Goal: Transaction & Acquisition: Book appointment/travel/reservation

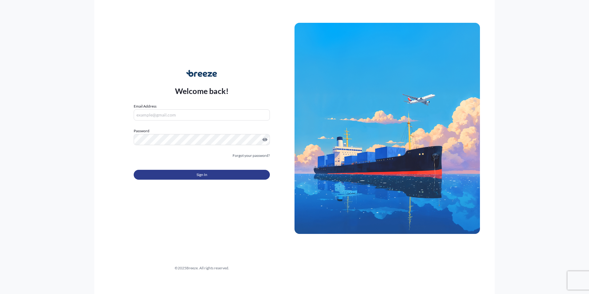
type input "[EMAIL_ADDRESS][DOMAIN_NAME]"
click at [173, 176] on button "Sign In" at bounding box center [202, 175] width 136 height 10
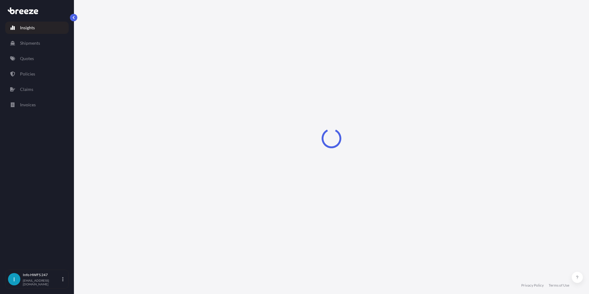
select select "2025"
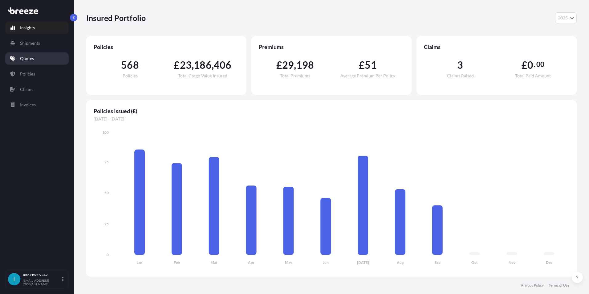
click at [38, 62] on link "Quotes" at bounding box center [36, 58] width 63 height 12
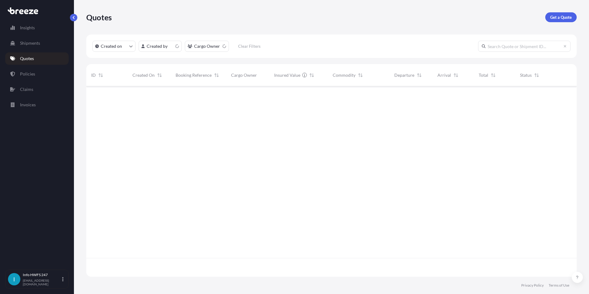
scroll to position [189, 486]
click at [555, 19] on p "Get a Quote" at bounding box center [561, 17] width 22 height 6
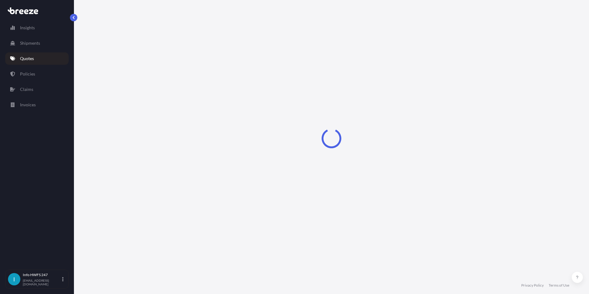
select select "Road"
select select "Air"
select select "1"
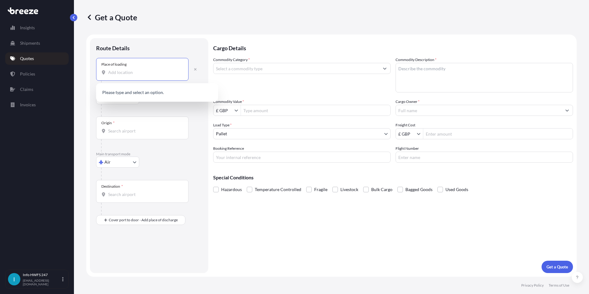
click at [123, 74] on input "Place of loading" at bounding box center [144, 72] width 73 height 6
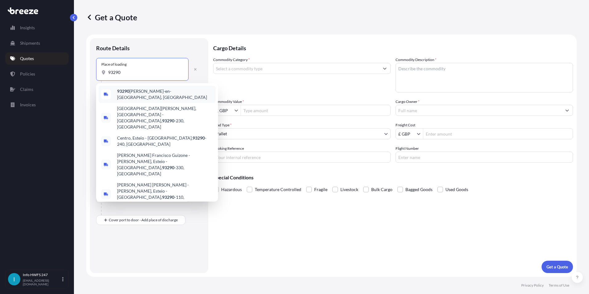
click at [128, 91] on b "93290" at bounding box center [123, 90] width 12 height 5
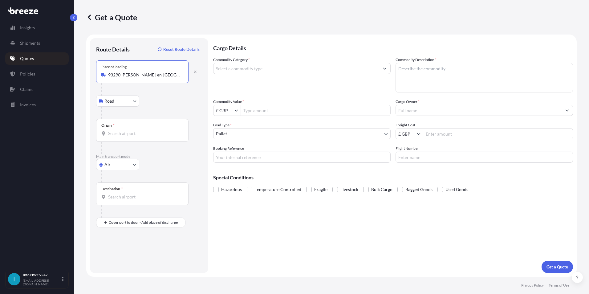
type input "93290 [PERSON_NAME]-en-[GEOGRAPHIC_DATA], [GEOGRAPHIC_DATA]"
click at [116, 108] on div at bounding box center [151, 113] width 101 height 12
click at [117, 103] on body "0 options available. 5 options available. Insights Shipments Quotes Policies Cl…" at bounding box center [294, 147] width 589 height 294
click at [83, 154] on div "Get a Quote Route Details Reset Route Details Place of loading 93290 [PERSON_NA…" at bounding box center [331, 138] width 515 height 277
click at [120, 199] on input "Destination *" at bounding box center [144, 197] width 73 height 6
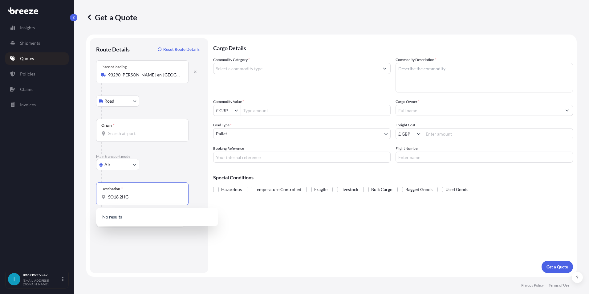
type input "SO18 2HG"
click at [119, 166] on body "0 options available. Insights Shipments Quotes Policies Claims Invoices I Info …" at bounding box center [294, 147] width 589 height 294
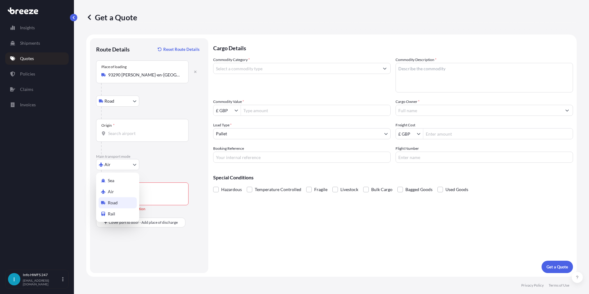
click at [116, 202] on span "Road" at bounding box center [113, 203] width 10 height 6
select select "Road"
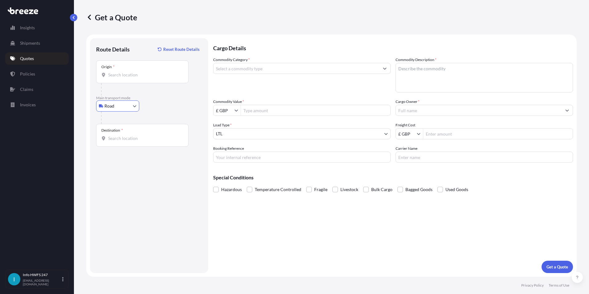
click at [127, 140] on input "Destination *" at bounding box center [144, 138] width 73 height 6
click at [157, 153] on div "Southampton SO18 2HG , [GEOGRAPHIC_DATA]" at bounding box center [157, 160] width 117 height 17
type input "Southampton SO18 2HG, [GEOGRAPHIC_DATA]"
click at [231, 72] on input "Commodity Category *" at bounding box center [296, 68] width 166 height 11
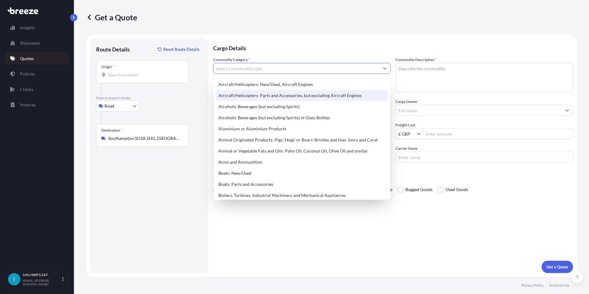
click at [244, 97] on div "Aircraft/Helicopters: Parts and Accessories, but excluding Aircraft Engines" at bounding box center [302, 95] width 172 height 11
type input "Aircraft/Helicopters: Parts and Accessories, but excluding Aircraft Engines"
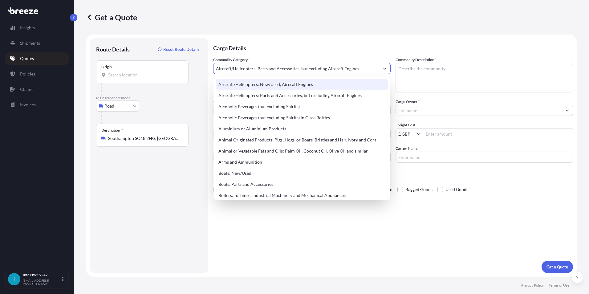
click at [446, 63] on div "Commodity Description *" at bounding box center [483, 75] width 177 height 36
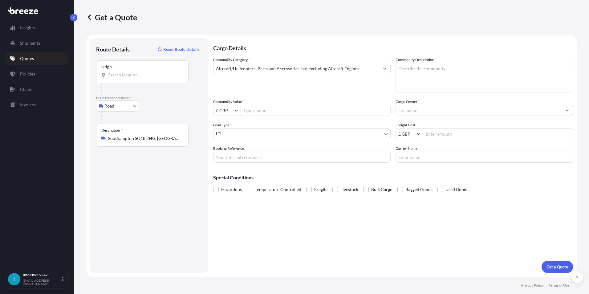
click at [444, 70] on textarea "Commodity Description *" at bounding box center [483, 78] width 177 height 30
type textarea "VARIOUS AIRCRAFT PARTS"
click at [231, 108] on input "£ GBP" at bounding box center [223, 110] width 21 height 11
click at [230, 147] on div "$ USD" at bounding box center [227, 147] width 25 height 11
type input "$ USD"
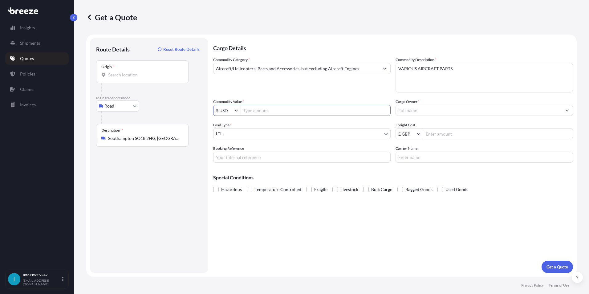
click at [250, 112] on input "Commodity Value *" at bounding box center [315, 110] width 149 height 11
type input "168,819.65"
click at [341, 133] on body "168,819.65 Insights Shipments Quotes Policies Claims Invoices I Info HWFS 247 […" at bounding box center [294, 147] width 589 height 294
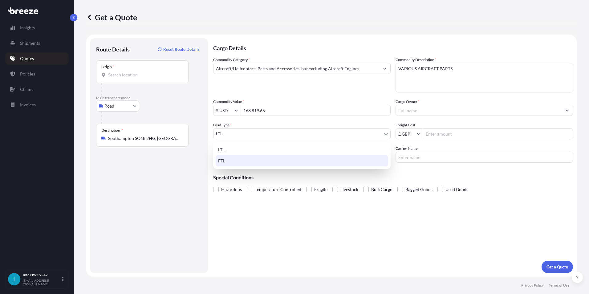
click at [231, 163] on div "FTL" at bounding box center [302, 160] width 172 height 11
select select "2"
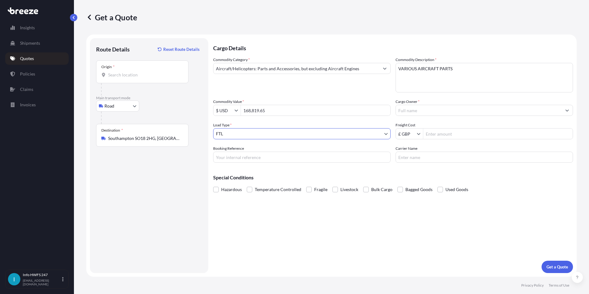
click at [275, 164] on div "Cargo Details Commodity Category * Aircraft/Helicopters: Parts and Accessories,…" at bounding box center [393, 155] width 360 height 235
click at [265, 158] on input "Booking Reference" at bounding box center [301, 157] width 177 height 11
type input "HI167289"
click at [452, 152] on input "Carrier Name" at bounding box center [483, 157] width 177 height 11
click at [416, 113] on input "Cargo Owner *" at bounding box center [479, 110] width 166 height 11
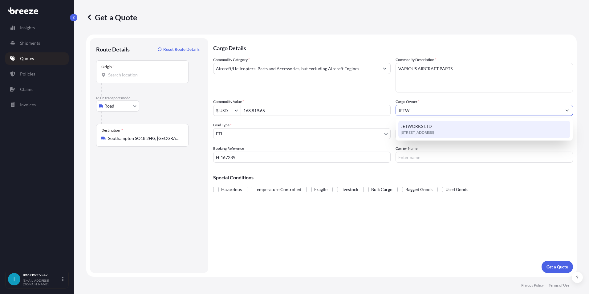
click at [429, 125] on span "JETWORKS LTD" at bounding box center [416, 126] width 31 height 6
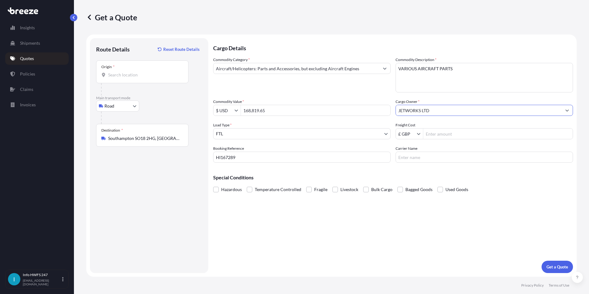
type input "JETWORKS LTD"
click at [549, 261] on button "Get a Quote" at bounding box center [556, 267] width 31 height 12
click at [130, 78] on div "Origin *" at bounding box center [142, 71] width 92 height 23
click at [130, 78] on input "Origin * Please select an origin" at bounding box center [144, 75] width 73 height 6
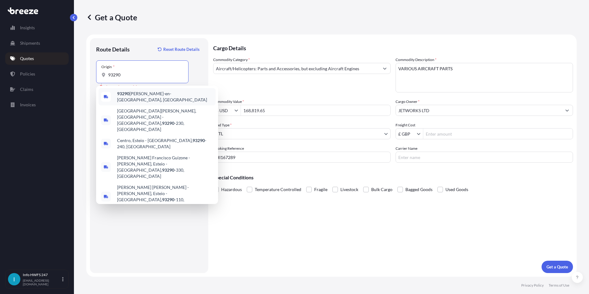
click at [139, 94] on span "93290 [PERSON_NAME]-en-[GEOGRAPHIC_DATA], [GEOGRAPHIC_DATA]" at bounding box center [165, 97] width 96 height 12
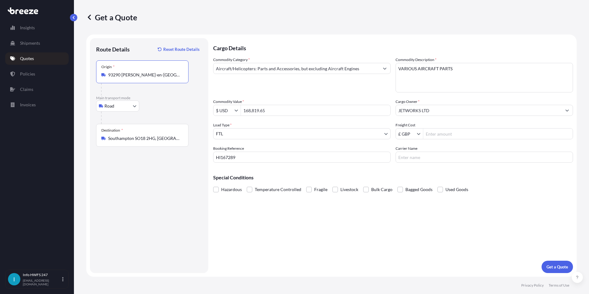
type input "93290 [PERSON_NAME]-en-[GEOGRAPHIC_DATA], [GEOGRAPHIC_DATA]"
click at [569, 274] on form "Route Details Reset Route Details Place of loading Road Road Rail Origin * 9329…" at bounding box center [331, 155] width 490 height 242
click at [556, 259] on div "Cargo Details Commodity Category * Aircraft/Helicopters: Parts and Accessories,…" at bounding box center [393, 155] width 360 height 235
click at [557, 262] on button "Get a Quote" at bounding box center [556, 267] width 31 height 12
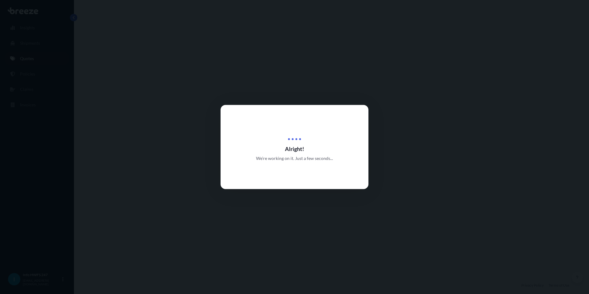
select select "Road"
select select "2"
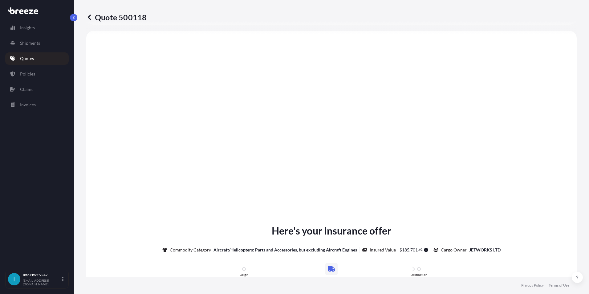
scroll to position [677, 0]
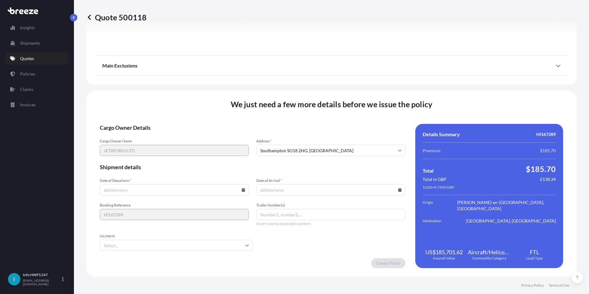
click at [240, 189] on input "Date of Departure *" at bounding box center [174, 189] width 149 height 11
click at [241, 189] on icon at bounding box center [243, 190] width 4 height 4
click at [202, 146] on button "27" at bounding box center [202, 147] width 10 height 10
type input "[DATE]"
click at [398, 191] on icon at bounding box center [399, 190] width 3 height 4
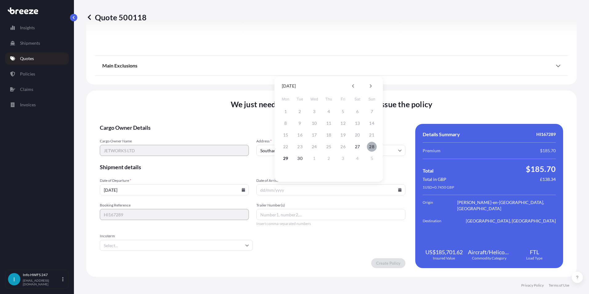
click at [373, 146] on button "28" at bounding box center [372, 147] width 10 height 10
type input "[DATE]"
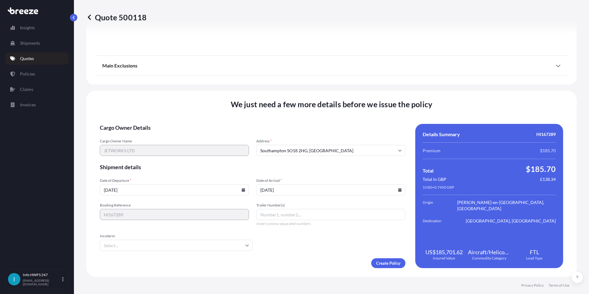
click at [300, 218] on input "Trailer Number(s)" at bounding box center [330, 214] width 149 height 11
click at [128, 243] on input "Incoterm" at bounding box center [176, 245] width 153 height 11
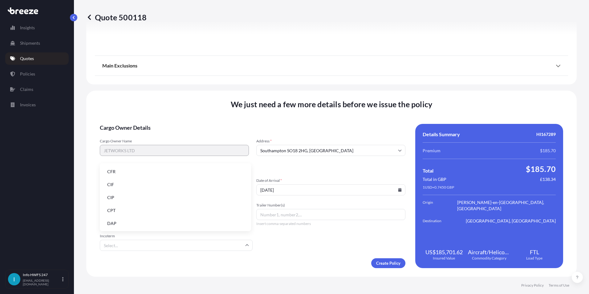
scroll to position [78, 0]
click at [115, 181] on li "EXW" at bounding box center [175, 184] width 146 height 12
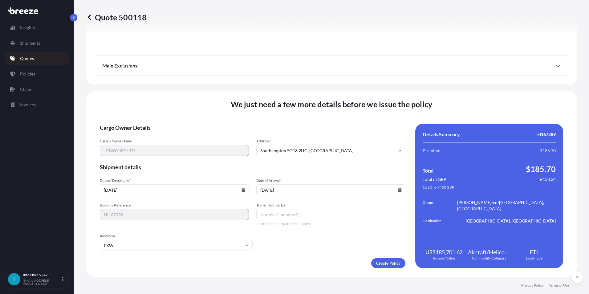
click at [274, 216] on input "Trailer Number(s)" at bounding box center [330, 214] width 149 height 11
click at [279, 221] on span "Insert comma-separated numbers" at bounding box center [330, 223] width 149 height 5
click at [280, 217] on input "Trailer Number(s)" at bounding box center [330, 214] width 149 height 11
type input "B245PTK"
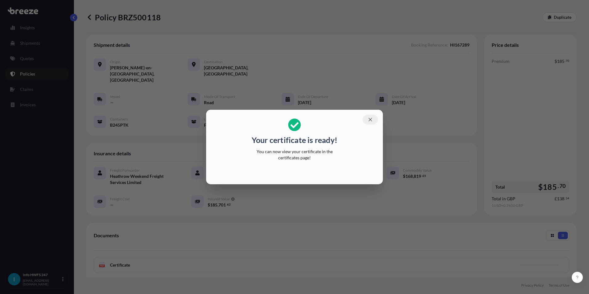
click at [370, 119] on icon "button" at bounding box center [369, 119] width 3 height 3
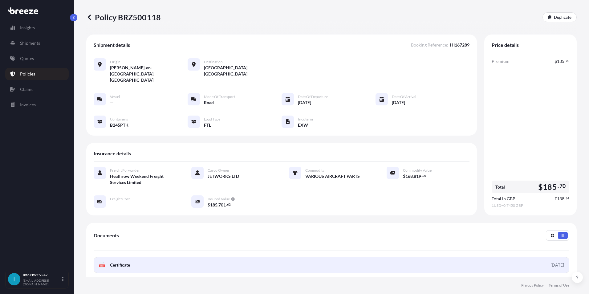
click at [126, 262] on span "Certificate" at bounding box center [120, 265] width 20 height 6
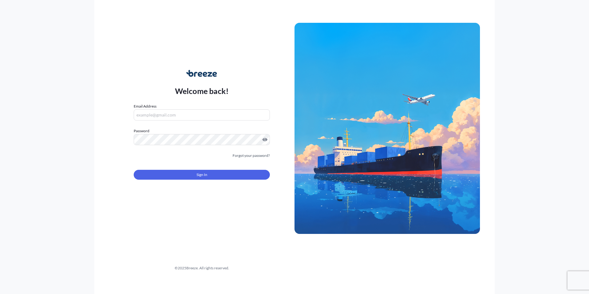
type input "[EMAIL_ADDRESS][DOMAIN_NAME]"
click at [212, 169] on div "Sign In" at bounding box center [202, 173] width 136 height 14
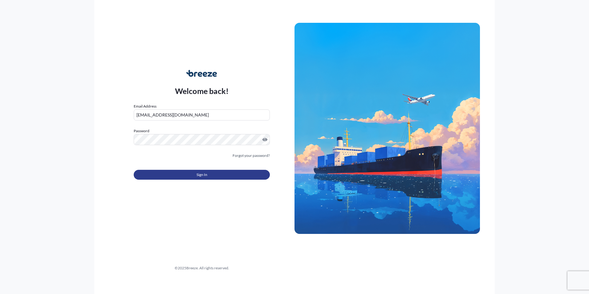
click at [211, 177] on button "Sign In" at bounding box center [202, 175] width 136 height 10
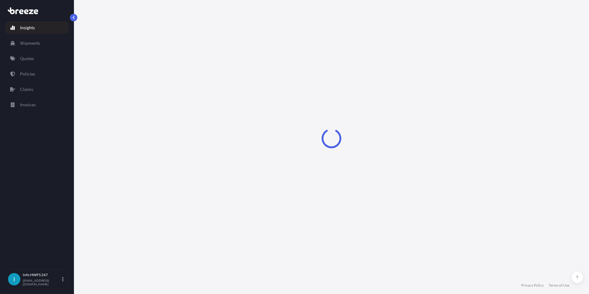
select select "2025"
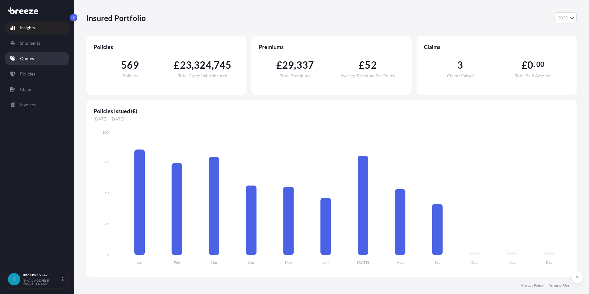
click at [30, 58] on p "Quotes" at bounding box center [27, 58] width 14 height 6
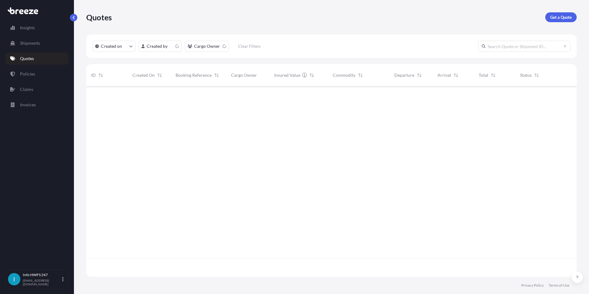
scroll to position [189, 486]
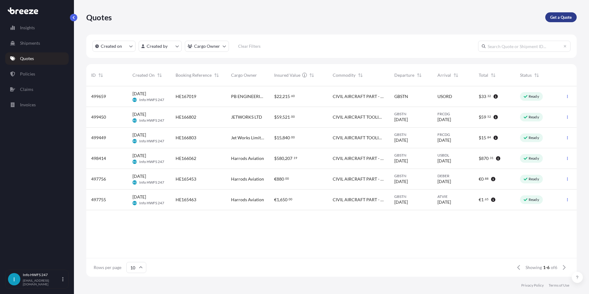
click at [557, 17] on p "Get a Quote" at bounding box center [561, 17] width 22 height 6
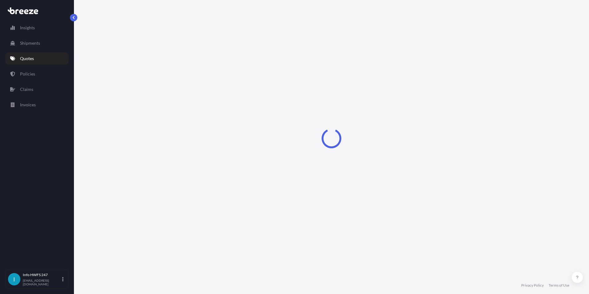
select select "Road"
select select "Air"
select select "1"
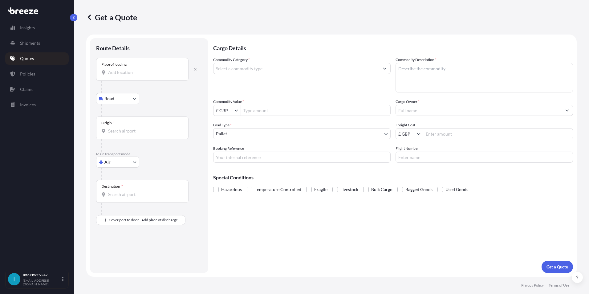
click at [116, 71] on input "Place of loading" at bounding box center [144, 72] width 73 height 6
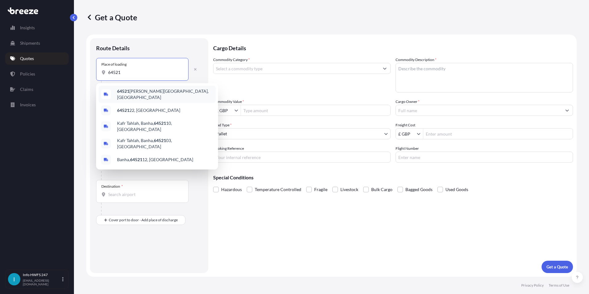
click at [135, 100] on div "64521 Groß-Gerau, Germany" at bounding box center [157, 94] width 117 height 17
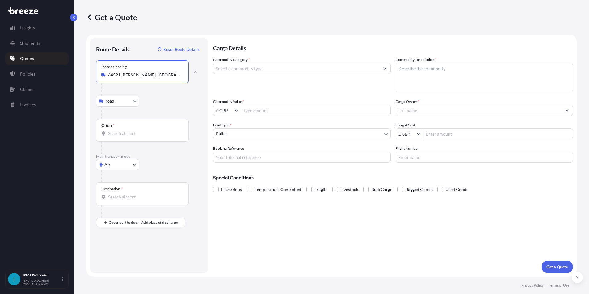
type input "64521 Groß-Gerau, Germany"
click at [135, 95] on div at bounding box center [151, 89] width 101 height 12
click at [114, 128] on div "Origin *" at bounding box center [142, 130] width 92 height 23
click at [114, 130] on input "Origin *" at bounding box center [144, 133] width 73 height 6
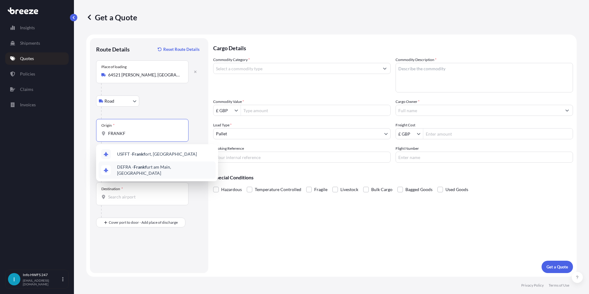
click at [149, 170] on span "DEFRA - Frankf urt am Main, Germany" at bounding box center [165, 170] width 96 height 12
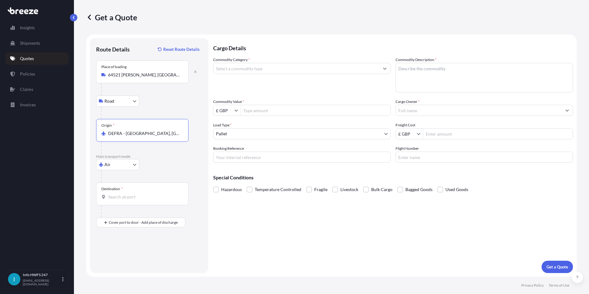
type input "DEFRA - Frankfurt am Main, Germany"
click at [123, 196] on input "Destination *" at bounding box center [144, 197] width 73 height 6
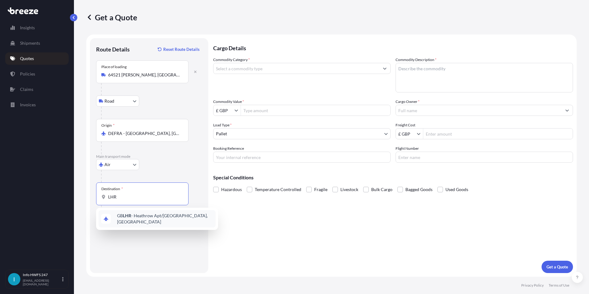
click at [138, 214] on span "GB LHR - Heathrow Apt/London, United Kingdom" at bounding box center [165, 218] width 96 height 12
type input "GBLHR - Heathrow Apt/London, United Kingdom"
click at [138, 215] on div at bounding box center [144, 211] width 87 height 12
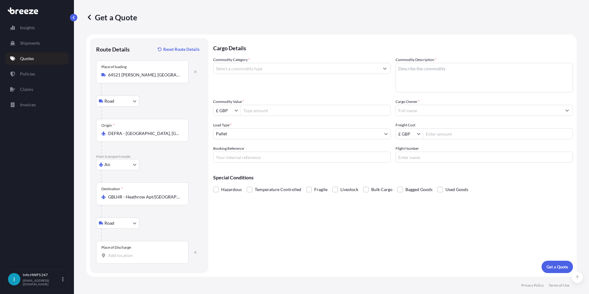
click at [126, 245] on div "Place of Discharge" at bounding box center [116, 247] width 30 height 5
click at [126, 252] on input "Place of Discharge" at bounding box center [144, 255] width 73 height 6
click at [149, 274] on span "Luton LU2 9NW , UK" at bounding box center [155, 276] width 76 height 6
type input "Luton LU2 9NW, UK"
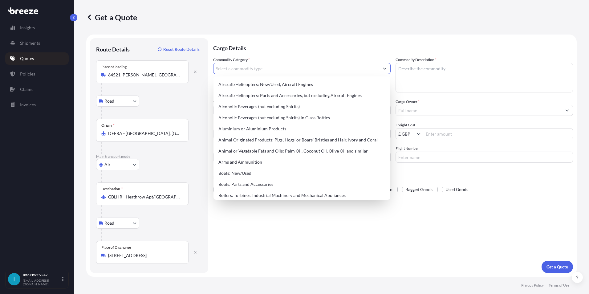
click at [279, 73] on input "Commodity Category *" at bounding box center [296, 68] width 166 height 11
click at [261, 96] on div "Aircraft/Helicopters: Parts and Accessories, but excluding Aircraft Engines" at bounding box center [302, 95] width 172 height 11
type input "Aircraft/Helicopters: Parts and Accessories, but excluding Aircraft Engines"
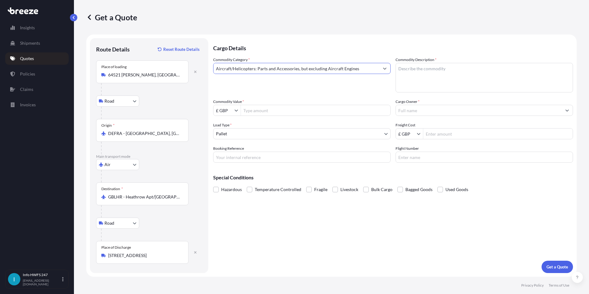
click at [429, 69] on textarea "Commodity Description *" at bounding box center [483, 78] width 177 height 30
type textarea "AIRCRAFT PARTS - REAR STROBE LIGHT INSTL"
click at [285, 109] on input "Commodity Value *" at bounding box center [315, 110] width 149 height 11
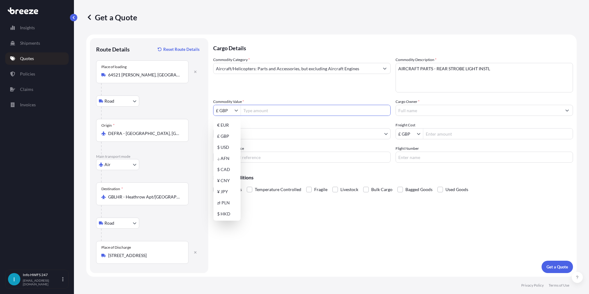
click at [235, 110] on icon "Show suggestions" at bounding box center [236, 111] width 3 height 2
click at [231, 148] on div "$ USD" at bounding box center [227, 147] width 25 height 11
type input "$ USD"
click at [266, 111] on input "Commodity Value *" at bounding box center [315, 110] width 149 height 11
type input "10,261"
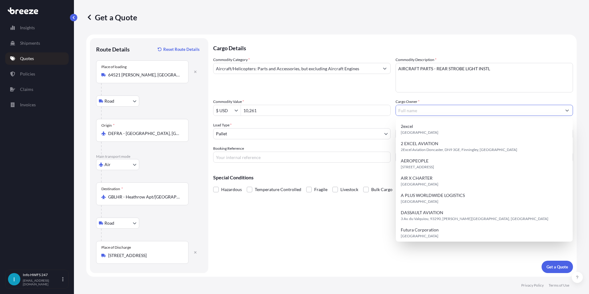
click at [402, 107] on input "Cargo Owner *" at bounding box center [479, 110] width 166 height 11
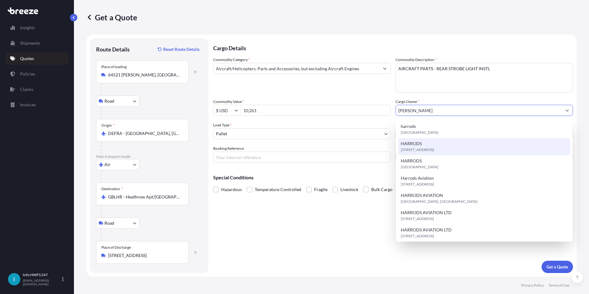
click at [426, 143] on div "HARRODS LU2 9NW, LU2 9NW, Luton, United Kingdom" at bounding box center [484, 146] width 172 height 17
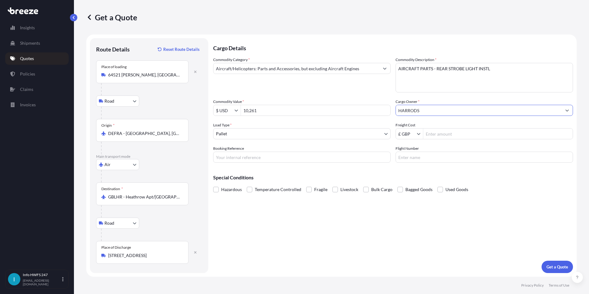
type input "HARRODS"
click at [239, 152] on input "Booking Reference" at bounding box center [301, 157] width 177 height 11
type input "HI167258"
click at [403, 166] on div "Cargo Details Commodity Category * Aircraft/Helicopters: Parts and Accessories,…" at bounding box center [393, 155] width 360 height 235
click at [409, 158] on input "Flight Number" at bounding box center [483, 157] width 177 height 11
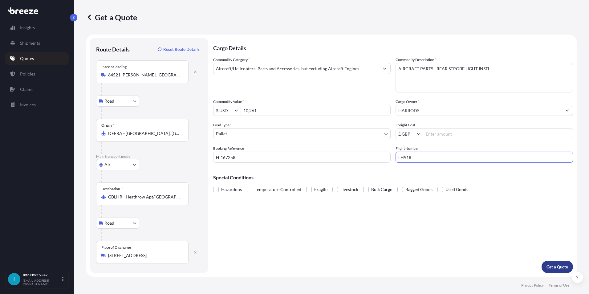
type input "LH918"
click at [551, 263] on button "Get a Quote" at bounding box center [556, 267] width 31 height 12
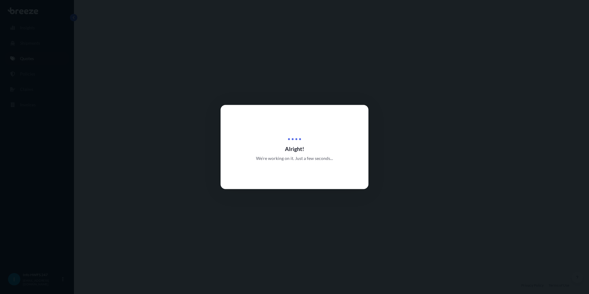
select select "Road"
select select "Air"
select select "Road"
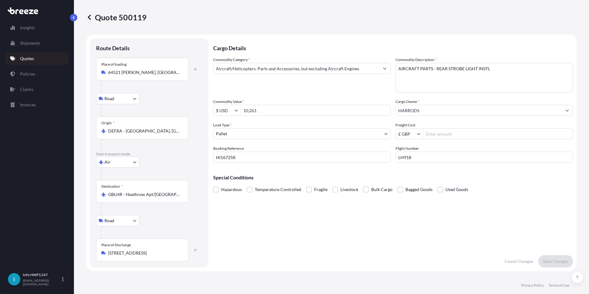
scroll to position [246, 0]
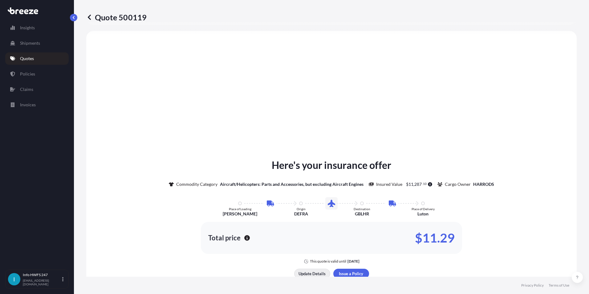
click at [310, 272] on p "Update Details" at bounding box center [311, 273] width 27 height 6
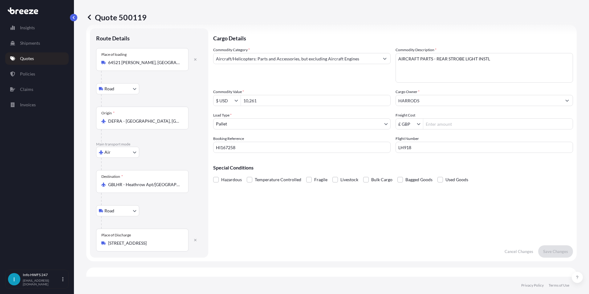
click at [263, 125] on body "Insights Shipments Quotes Policies Claims Invoices I Info HWFS 247 info@hwfs247…" at bounding box center [294, 147] width 589 height 294
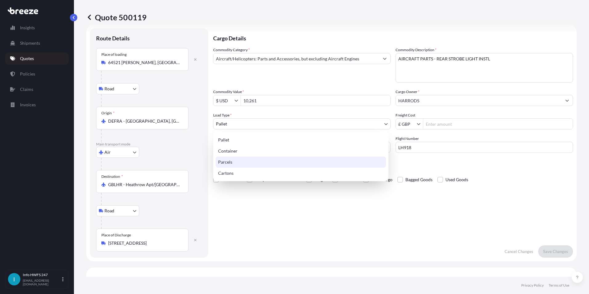
click at [240, 160] on div "Parcels" at bounding box center [301, 161] width 170 height 11
select select "3"
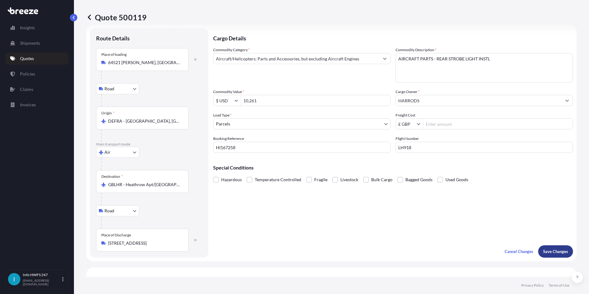
click at [553, 250] on p "Save Changes" at bounding box center [555, 251] width 25 height 6
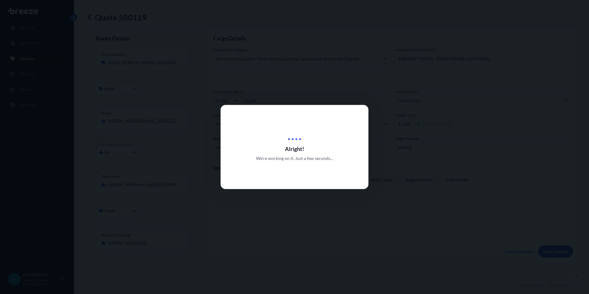
scroll to position [246, 0]
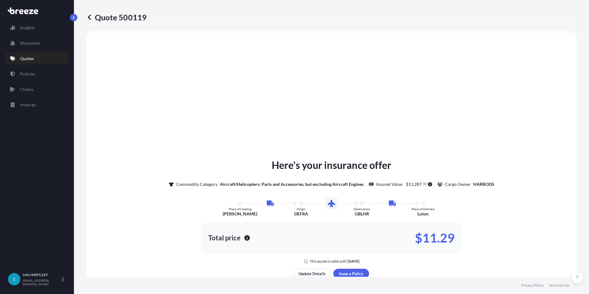
select select "Road"
select select "Air"
select select "Road"
select select "3"
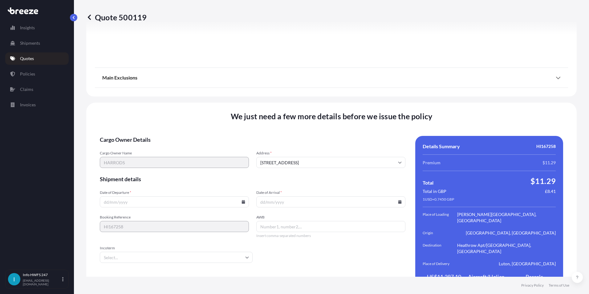
click at [244, 196] on input "Date of Departure *" at bounding box center [174, 201] width 149 height 11
click at [242, 200] on icon at bounding box center [243, 202] width 3 height 4
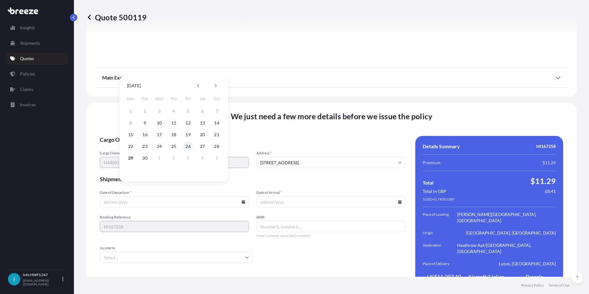
click at [190, 148] on button "26" at bounding box center [188, 146] width 10 height 10
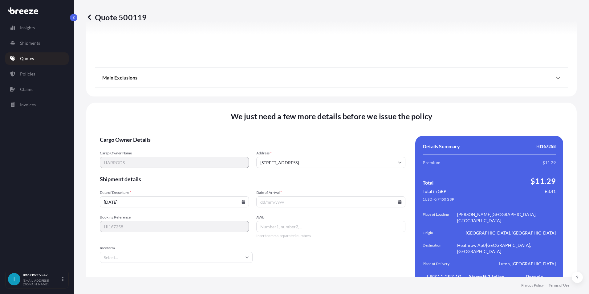
type input "26/09/2025"
click at [398, 200] on icon at bounding box center [399, 202] width 3 height 4
click at [359, 148] on button "27" at bounding box center [357, 146] width 10 height 10
type input "[DATE]"
click at [279, 221] on input "AWB" at bounding box center [330, 226] width 149 height 11
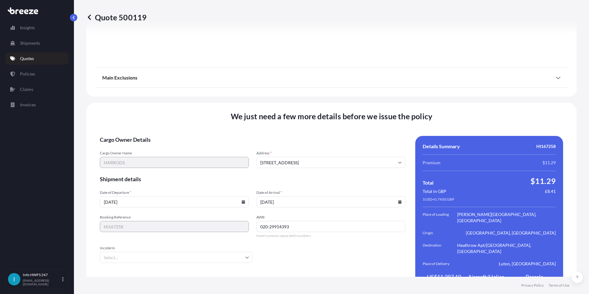
click at [111, 252] on input "Incoterm" at bounding box center [176, 257] width 153 height 11
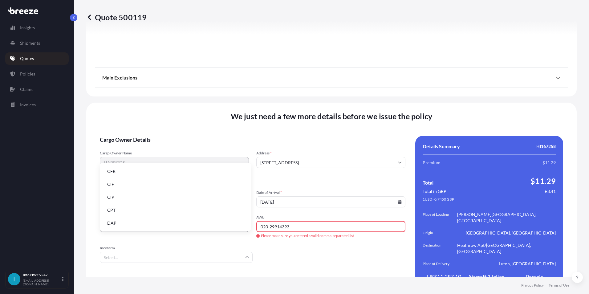
scroll to position [62, 0]
click at [119, 201] on li "EXW" at bounding box center [175, 200] width 146 height 12
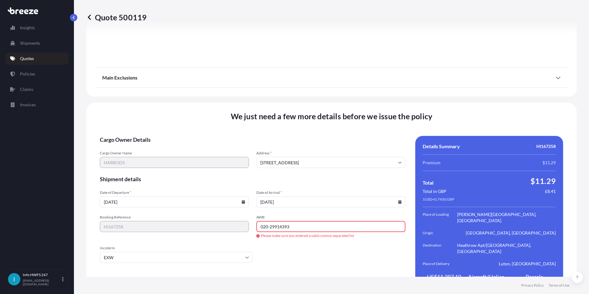
drag, startPoint x: 290, startPoint y: 211, endPoint x: 255, endPoint y: 204, distance: 35.3
click at [252, 215] on div "Booking Reference HI167258 AWB 020-29914393 Please make sure you entered a vali…" at bounding box center [252, 226] width 305 height 23
click at [269, 221] on input "020-29914393" at bounding box center [330, 226] width 149 height 11
type input "02029914393"
click at [309, 196] on input "[DATE]" at bounding box center [330, 201] width 149 height 11
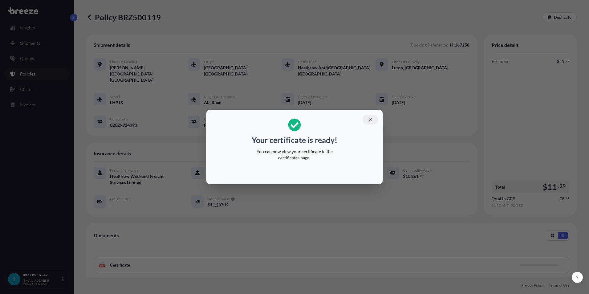
click at [371, 119] on icon "button" at bounding box center [369, 119] width 3 height 3
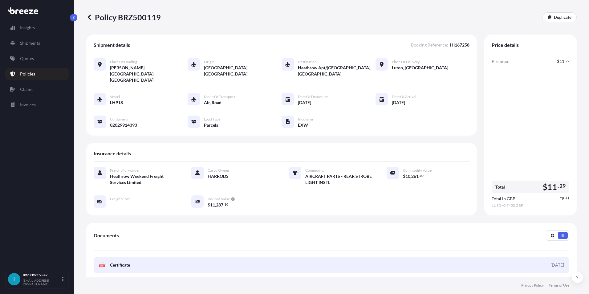
drag, startPoint x: 125, startPoint y: 250, endPoint x: 122, endPoint y: 256, distance: 6.6
click at [122, 262] on span "Certificate" at bounding box center [120, 265] width 20 height 6
